Goal: Task Accomplishment & Management: Use online tool/utility

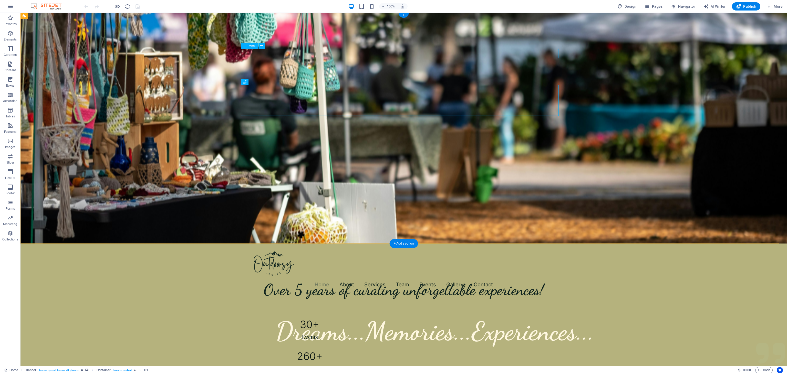
click at [419, 279] on nav "Home About Services Team Events Gallery Contact" at bounding box center [403, 283] width 317 height 9
click at [423, 315] on div "Dreams...Memories...Experiences..." at bounding box center [403, 330] width 256 height 31
click at [228, 292] on div "Dreams...Memories...Experiences... Experience extraordinary events with Outdoor…" at bounding box center [403, 337] width 766 height 90
click at [654, 5] on span "Pages" at bounding box center [653, 6] width 18 height 5
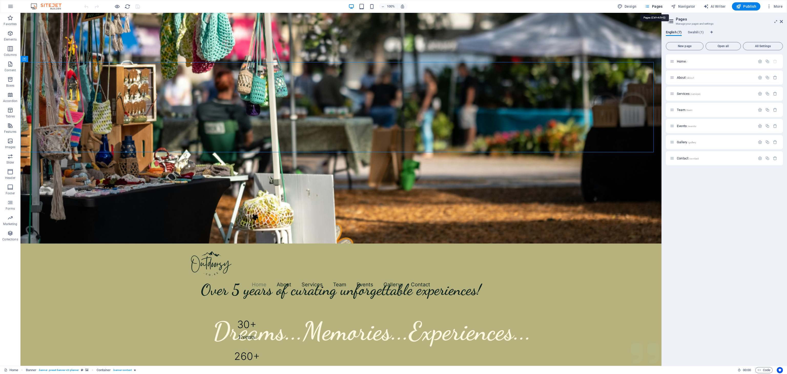
click at [653, 5] on span "Pages" at bounding box center [653, 6] width 18 height 5
click at [681, 125] on span "Events /events" at bounding box center [685, 126] width 19 height 4
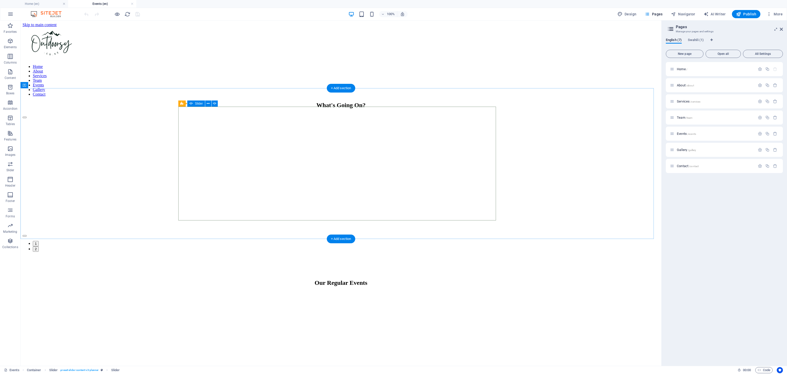
click at [27, 235] on button "button" at bounding box center [25, 236] width 4 height 2
click at [27, 237] on button "button" at bounding box center [25, 238] width 4 height 2
click at [27, 235] on button "button" at bounding box center [25, 236] width 4 height 2
click at [27, 237] on button "button" at bounding box center [25, 238] width 4 height 2
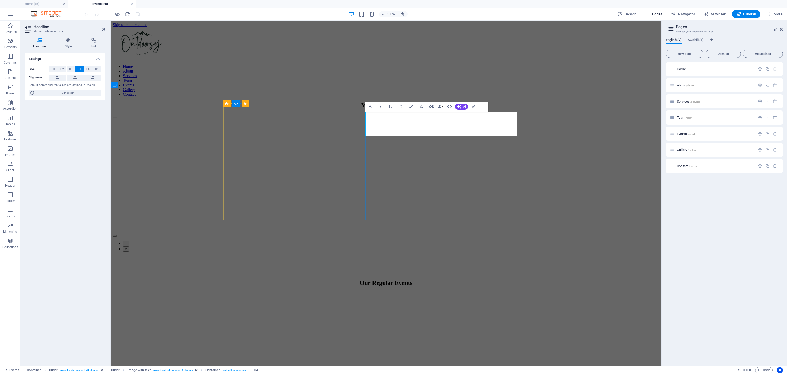
drag, startPoint x: 413, startPoint y: 120, endPoint x: 411, endPoint y: 128, distance: 8.4
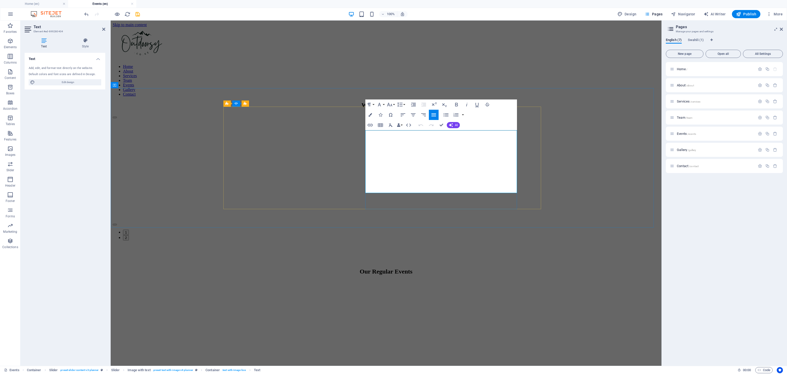
drag, startPoint x: 413, startPoint y: 183, endPoint x: 366, endPoint y: 130, distance: 70.2
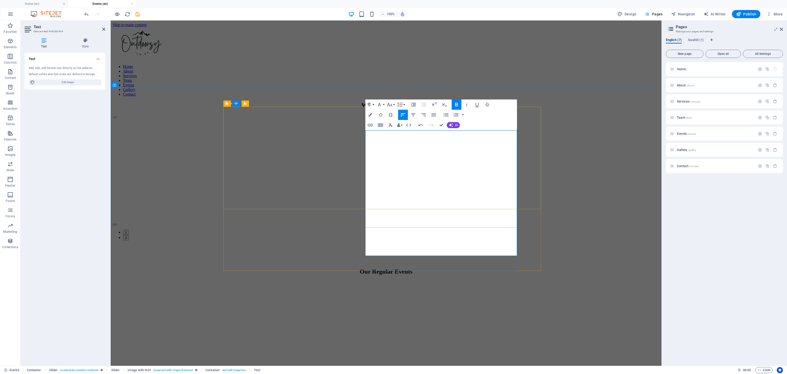
click at [404, 104] on button "Line Height" at bounding box center [401, 104] width 10 height 10
click at [404, 121] on link "Single" at bounding box center [407, 122] width 23 height 8
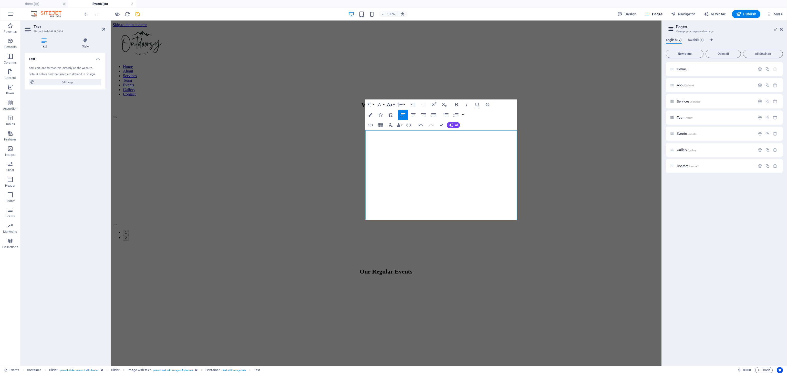
click at [391, 103] on icon "button" at bounding box center [389, 104] width 6 height 6
click at [391, 130] on link "10" at bounding box center [395, 130] width 18 height 8
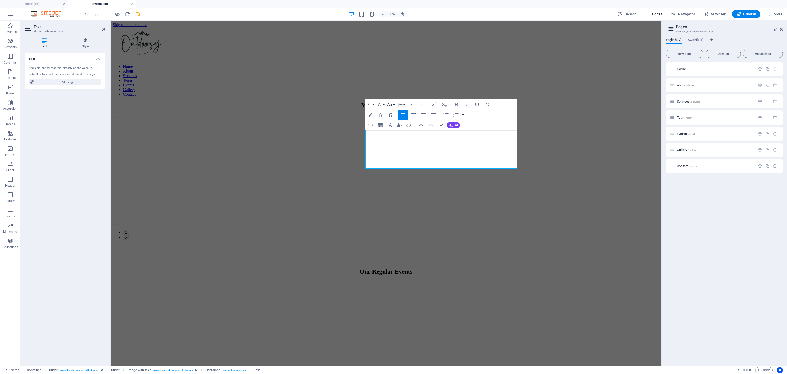
click at [392, 105] on icon "button" at bounding box center [389, 104] width 6 height 6
click at [391, 134] on link "14" at bounding box center [395, 132] width 18 height 8
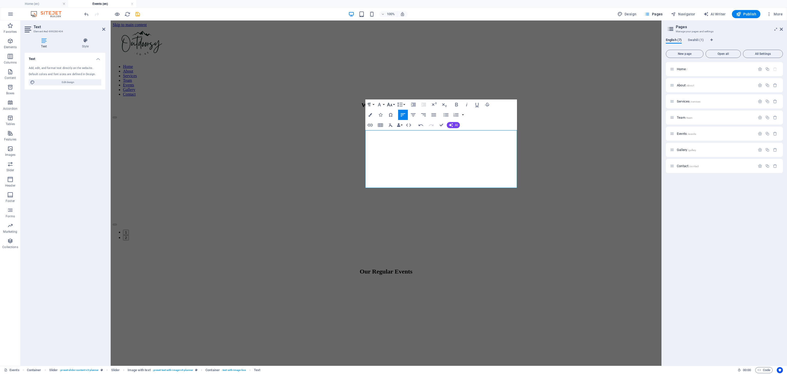
click at [391, 105] on icon "button" at bounding box center [389, 105] width 5 height 4
click at [393, 122] on link "18" at bounding box center [395, 119] width 18 height 8
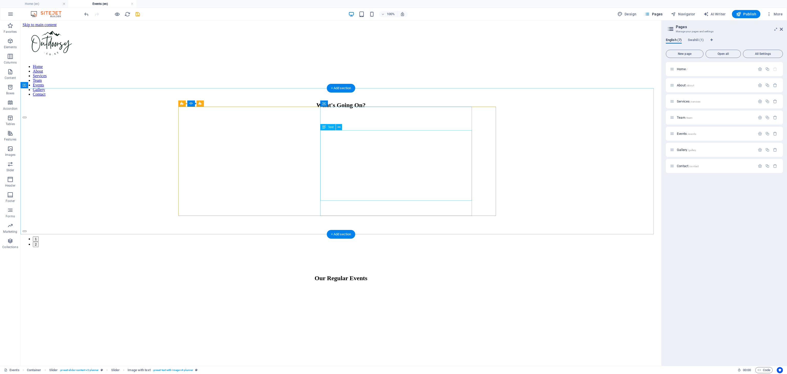
click at [337, 128] on icon at bounding box center [338, 126] width 3 height 5
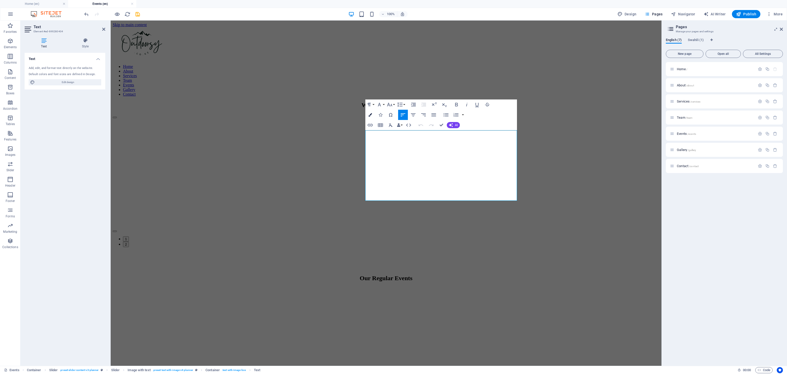
click at [370, 114] on icon "button" at bounding box center [370, 115] width 4 height 4
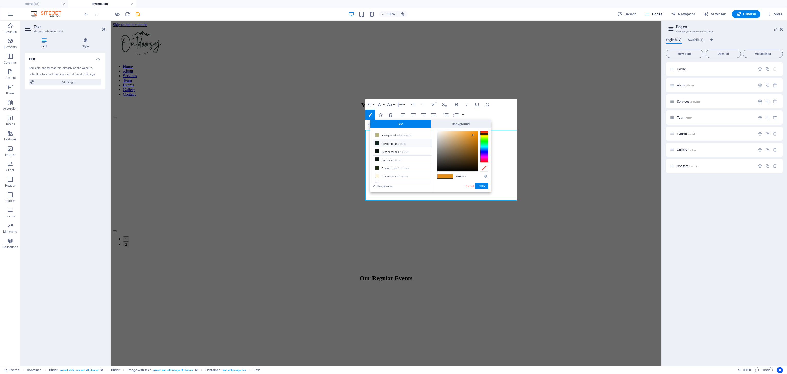
click at [376, 144] on icon at bounding box center [377, 143] width 4 height 4
click at [463, 169] on div at bounding box center [457, 151] width 40 height 40
click at [480, 186] on button "Apply" at bounding box center [481, 186] width 13 height 6
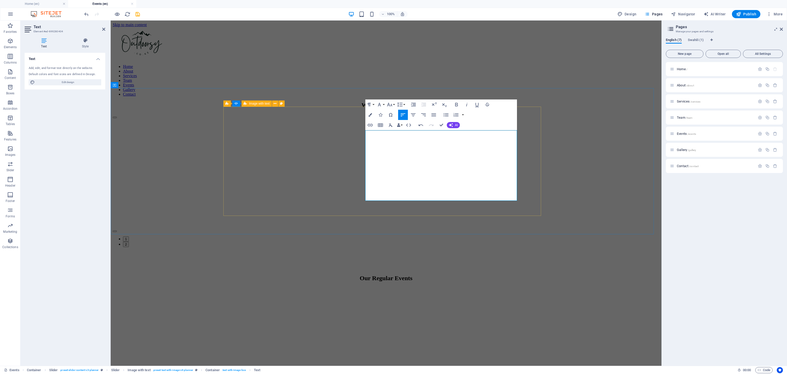
drag, startPoint x: 402, startPoint y: 193, endPoint x: 365, endPoint y: 135, distance: 69.8
click at [368, 114] on icon "button" at bounding box center [370, 115] width 4 height 4
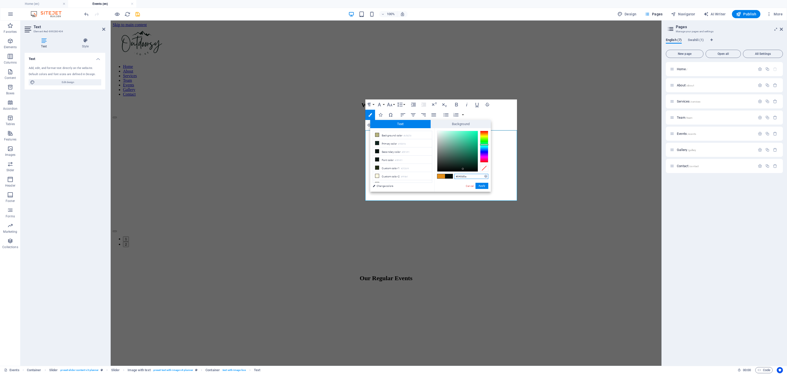
type input "#030e0b"
click at [468, 168] on div at bounding box center [457, 151] width 40 height 40
click at [479, 186] on button "Apply" at bounding box center [481, 186] width 13 height 6
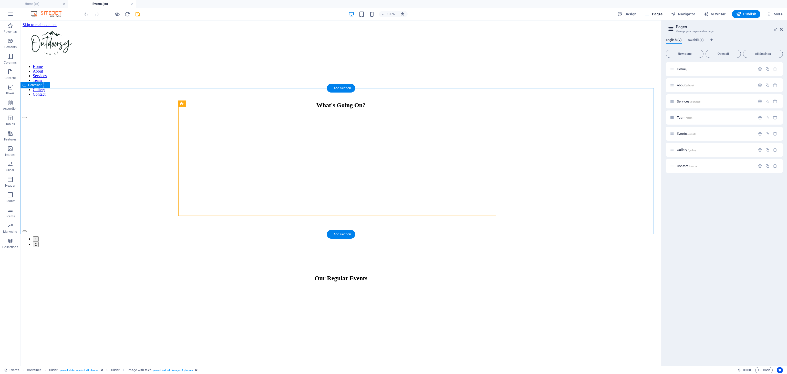
click at [521, 190] on div "The Kitengela Social Hangout & Flea Markets The Kitengela Flea Market is a bold…" at bounding box center [341, 180] width 636 height 133
select select "px"
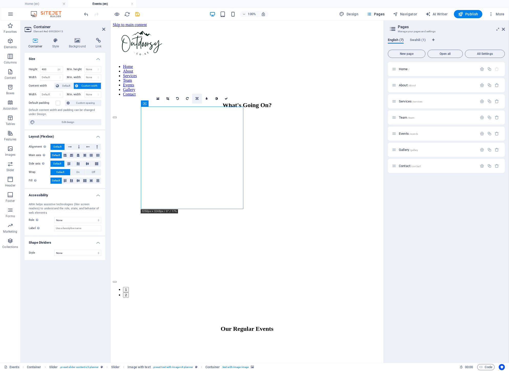
click at [196, 98] on icon at bounding box center [197, 98] width 3 height 3
click at [245, 113] on div "The Kitengela Social Hangout & Flea Markets The Kitengela Flea Market is a bold…" at bounding box center [246, 205] width 269 height 184
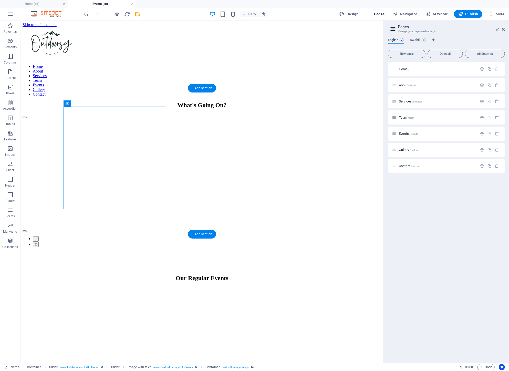
select select "px"
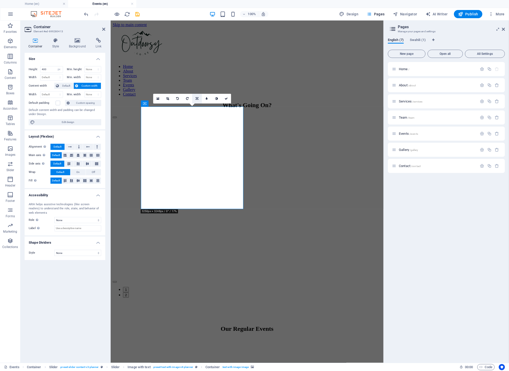
click at [198, 99] on link at bounding box center [197, 99] width 10 height 10
click at [187, 99] on icon at bounding box center [187, 98] width 2 height 3
click at [166, 97] on icon at bounding box center [167, 98] width 3 height 3
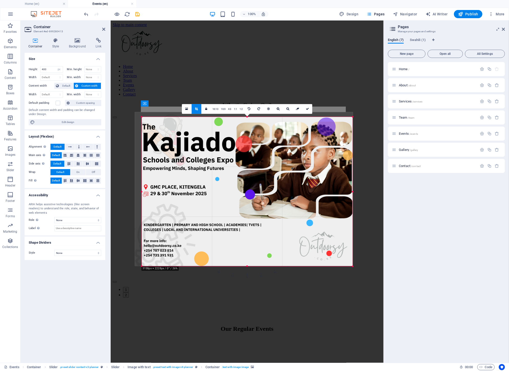
drag, startPoint x: 137, startPoint y: 115, endPoint x: 143, endPoint y: 120, distance: 8.2
click at [143, 120] on div "180 170 160 150 140 130 120 110 100 90 80 70 60 50 40 30 20 10 0 -10 -20 -30 -4…" at bounding box center [247, 191] width 211 height 149
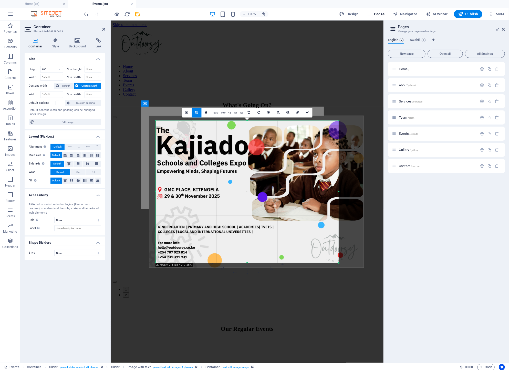
drag, startPoint x: 352, startPoint y: 266, endPoint x: 325, endPoint y: 259, distance: 28.5
click at [325, 259] on div "180 170 160 150 140 130 120 110 100 90 80 70 60 50 40 30 20 10 0 -10 -20 -30 -4…" at bounding box center [246, 192] width 183 height 142
click at [307, 111] on icon at bounding box center [307, 112] width 3 height 3
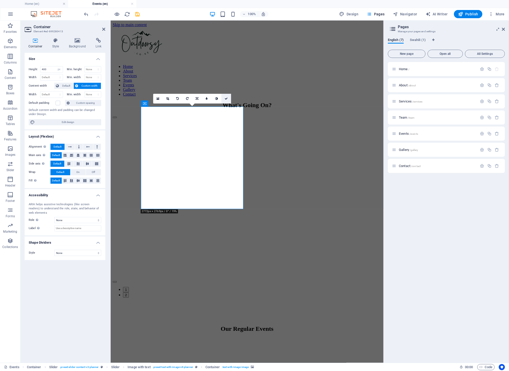
click at [226, 98] on icon at bounding box center [226, 98] width 3 height 3
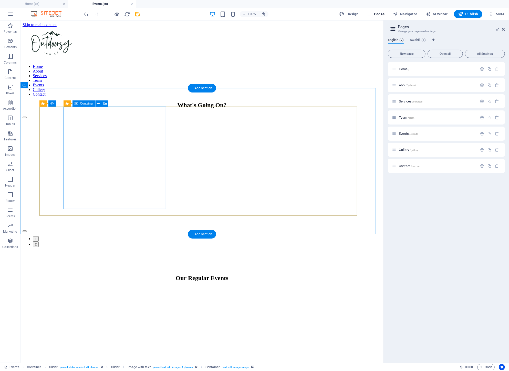
click at [103, 104] on icon at bounding box center [105, 103] width 4 height 5
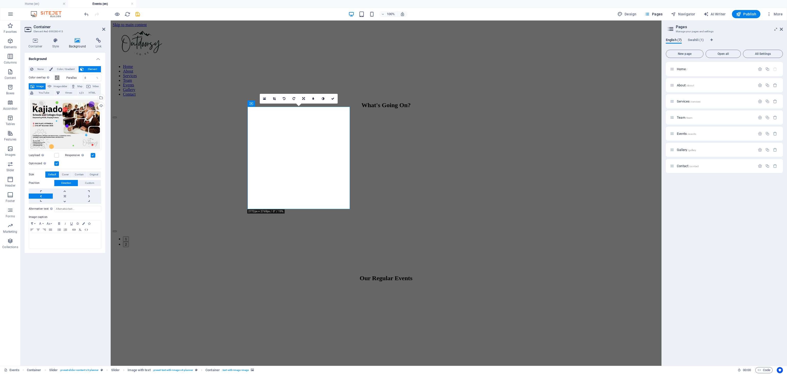
click at [36, 86] on span "Image" at bounding box center [40, 86] width 8 height 6
click at [101, 98] on div "Select files from the file manager, stock photos, or upload file(s)" at bounding box center [101, 98] width 8 height 8
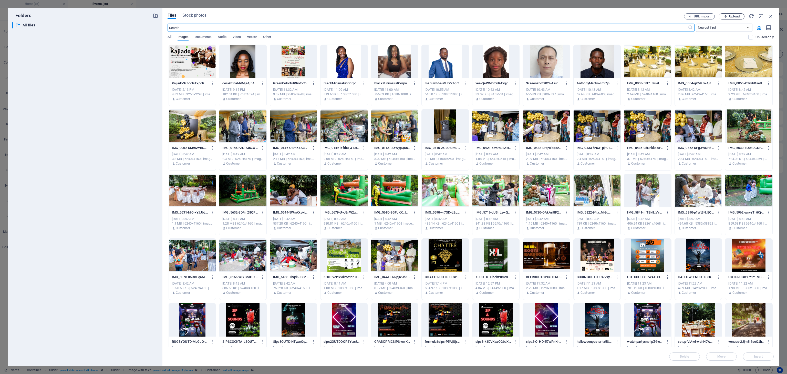
click at [733, 15] on span "Upload" at bounding box center [734, 16] width 10 height 3
click at [768, 16] on icon "button" at bounding box center [771, 16] width 6 height 6
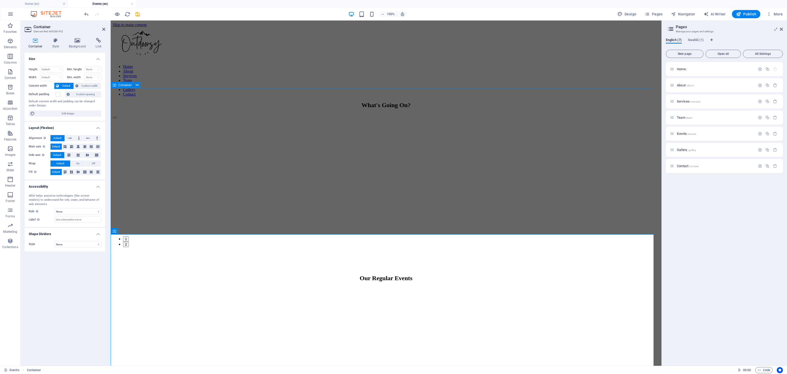
click at [152, 184] on div "The Kitengela Social Hangout & Flea Markets The Kitengela Flea Market is a bold…" at bounding box center [386, 180] width 546 height 133
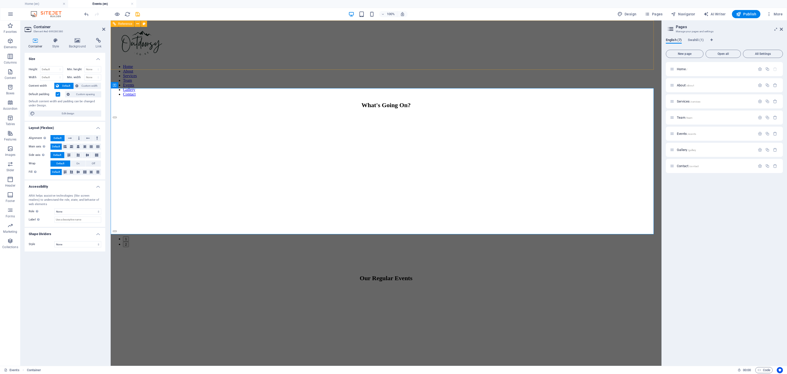
click at [152, 39] on div "Home About Services Team Events Gallery Contact" at bounding box center [386, 61] width 546 height 69
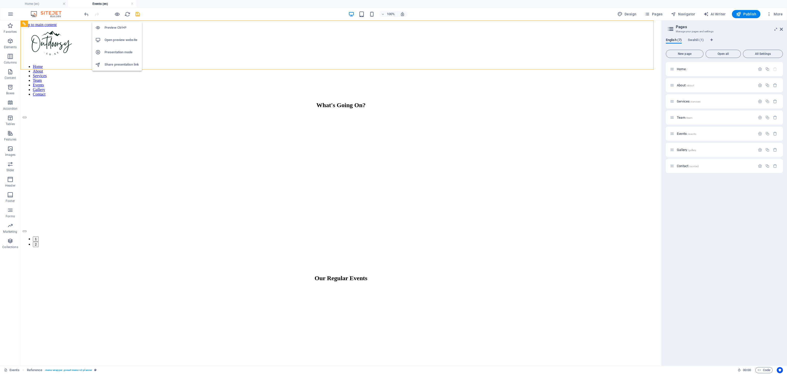
click at [113, 39] on h6 "Open preview website" at bounding box center [121, 40] width 34 height 6
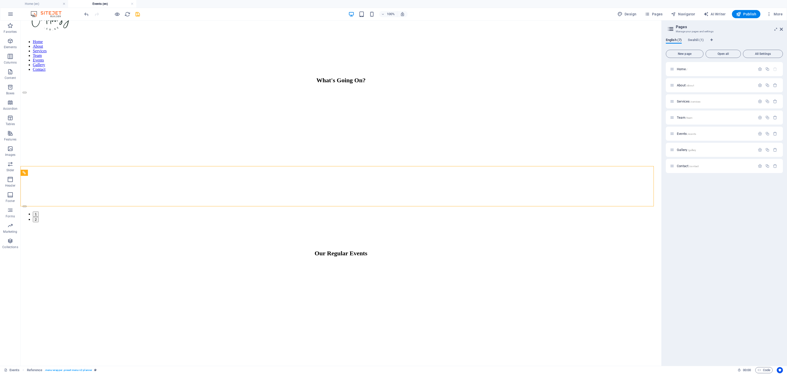
scroll to position [0, 0]
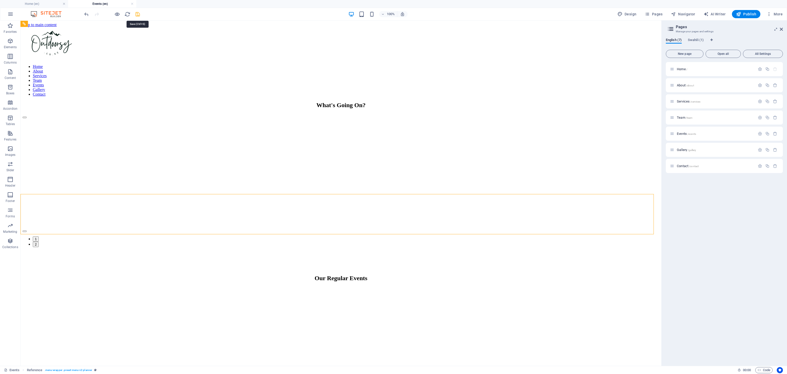
click at [137, 16] on icon "save" at bounding box center [138, 14] width 6 height 6
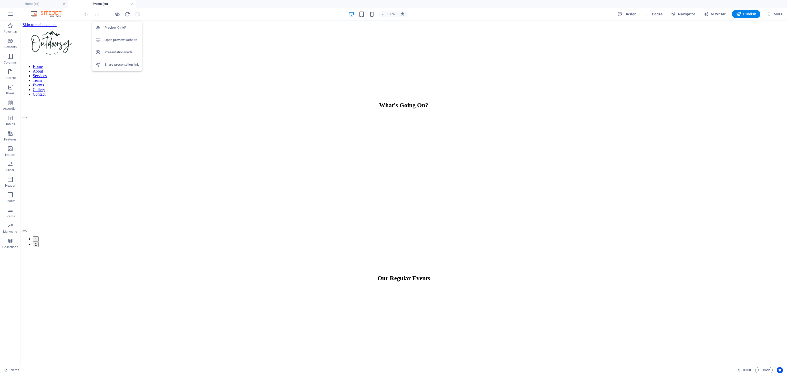
click at [115, 41] on h6 "Open preview website" at bounding box center [121, 40] width 34 height 6
